Goal: Task Accomplishment & Management: Manage account settings

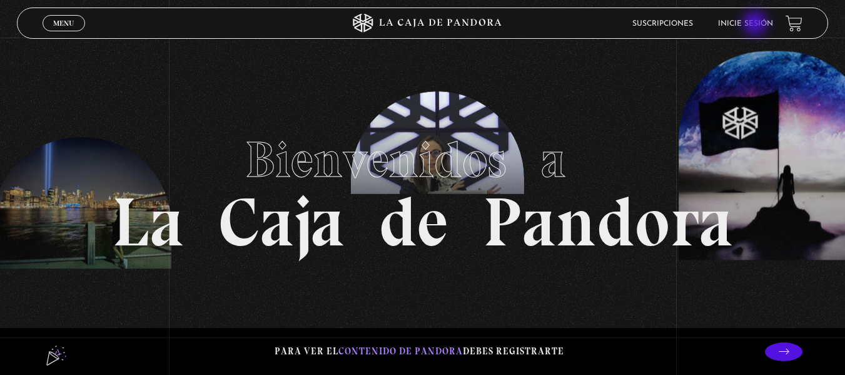
click at [756, 21] on link "Inicie sesión" at bounding box center [745, 24] width 55 height 8
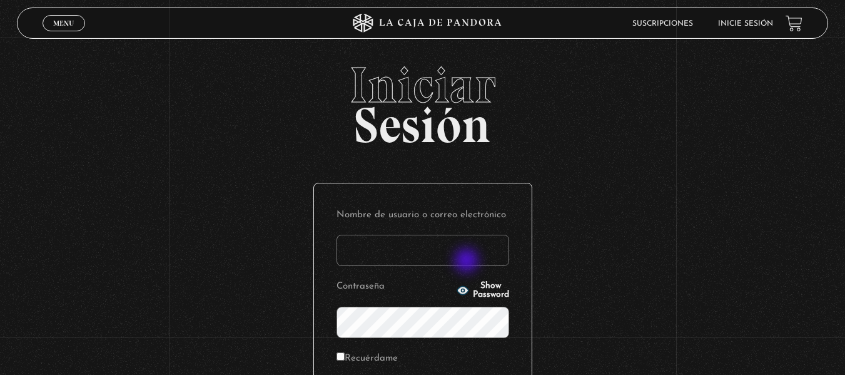
click at [467, 260] on input "Nombre de usuario o correo electrónico" at bounding box center [423, 250] width 173 height 31
type input "an_barran@hotmail.com"
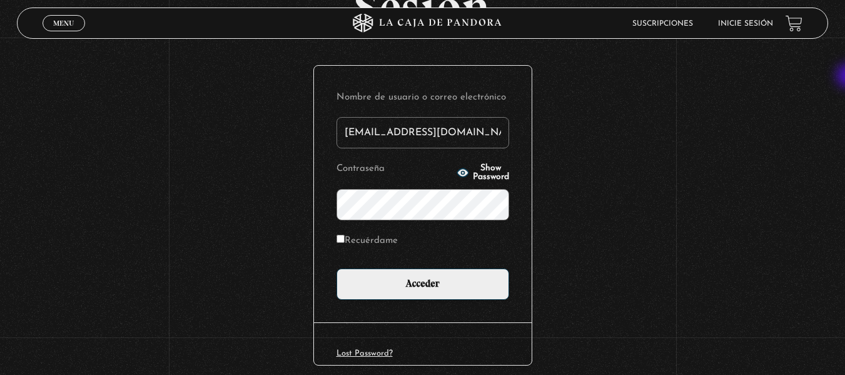
scroll to position [118, 0]
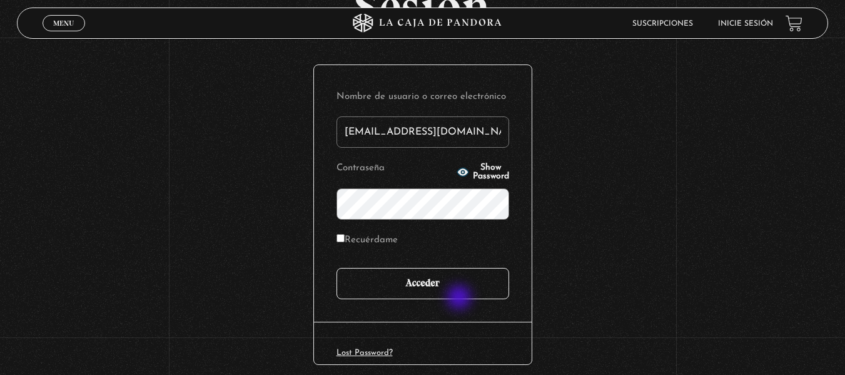
click at [457, 295] on input "Acceder" at bounding box center [423, 283] width 173 height 31
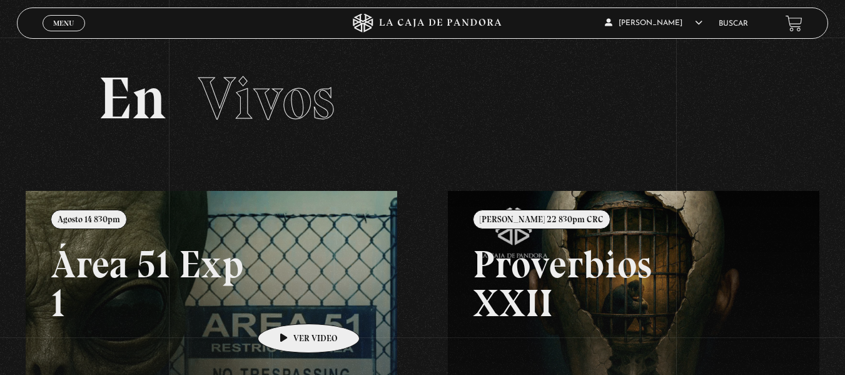
click at [289, 305] on link at bounding box center [448, 378] width 845 height 375
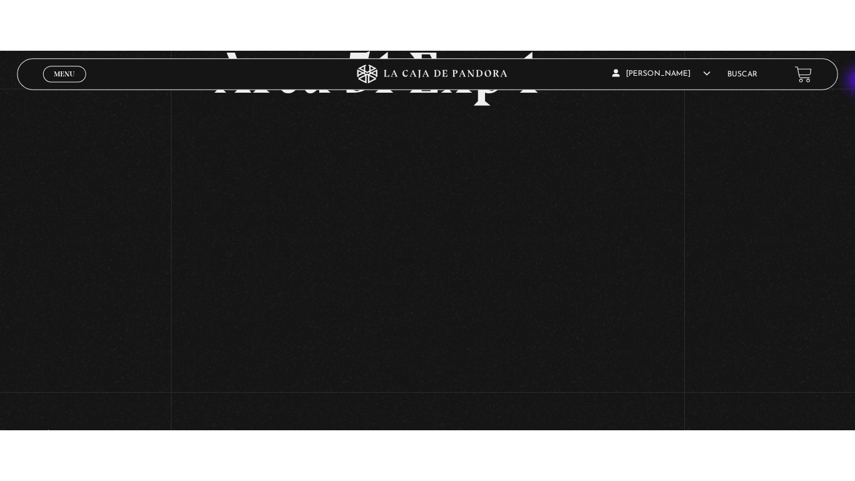
scroll to position [108, 0]
